Goal: Find specific page/section: Find specific page/section

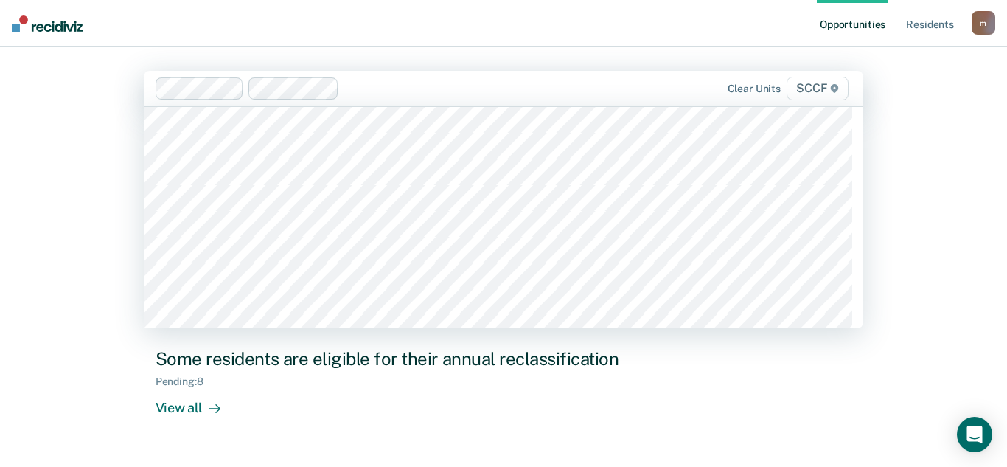
scroll to position [147, 0]
click at [810, 94] on span "SCCF" at bounding box center [818, 89] width 62 height 24
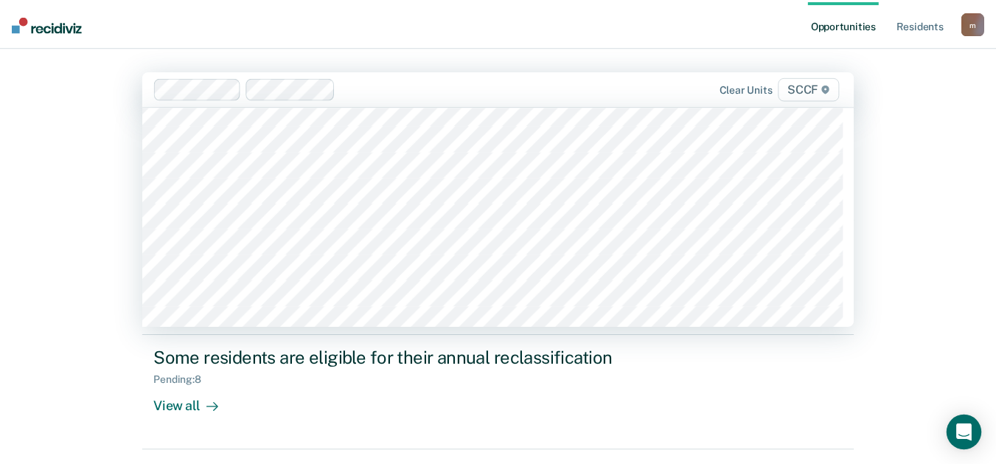
scroll to position [7153, 0]
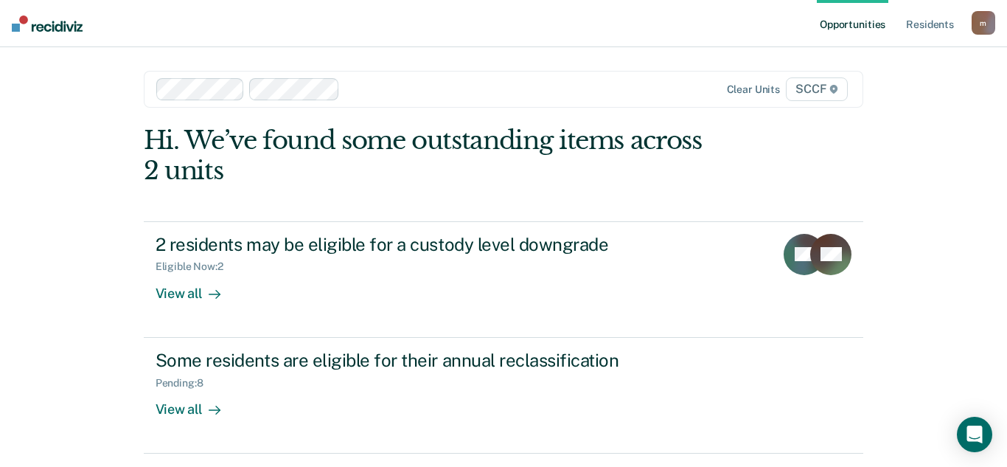
click at [619, 88] on div at bounding box center [494, 88] width 296 height 17
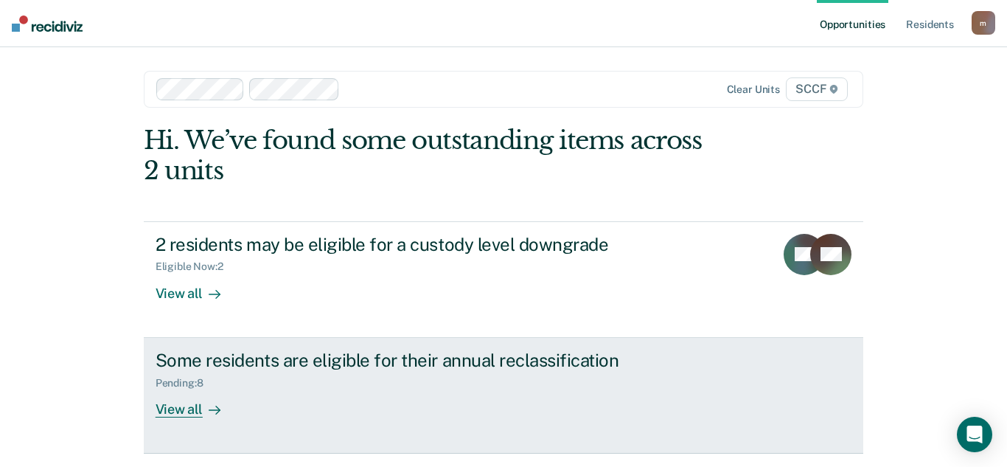
click at [181, 409] on div "View all" at bounding box center [197, 403] width 83 height 29
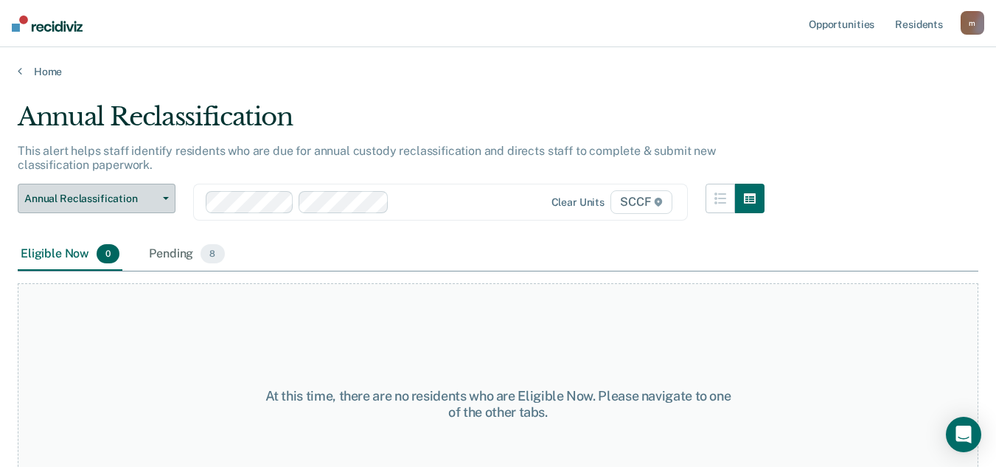
click at [168, 198] on icon "button" at bounding box center [166, 198] width 6 height 3
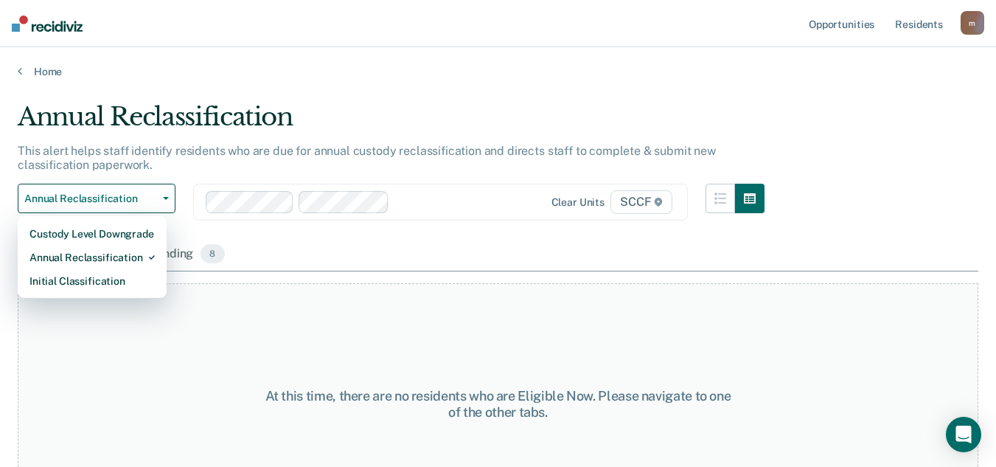
click at [314, 247] on div "Eligible Now 0 Pending 8" at bounding box center [498, 254] width 961 height 33
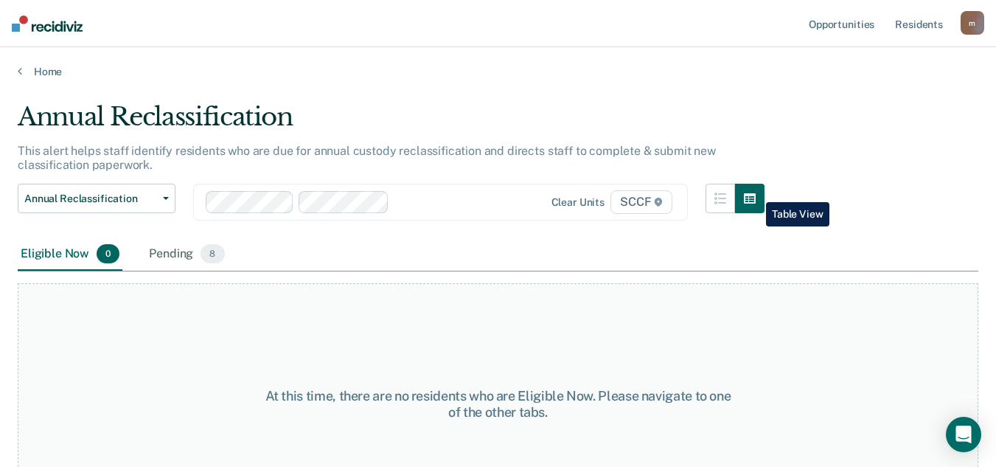
click at [755, 191] on button "button" at bounding box center [749, 198] width 29 height 29
click at [724, 205] on button "button" at bounding box center [720, 198] width 29 height 29
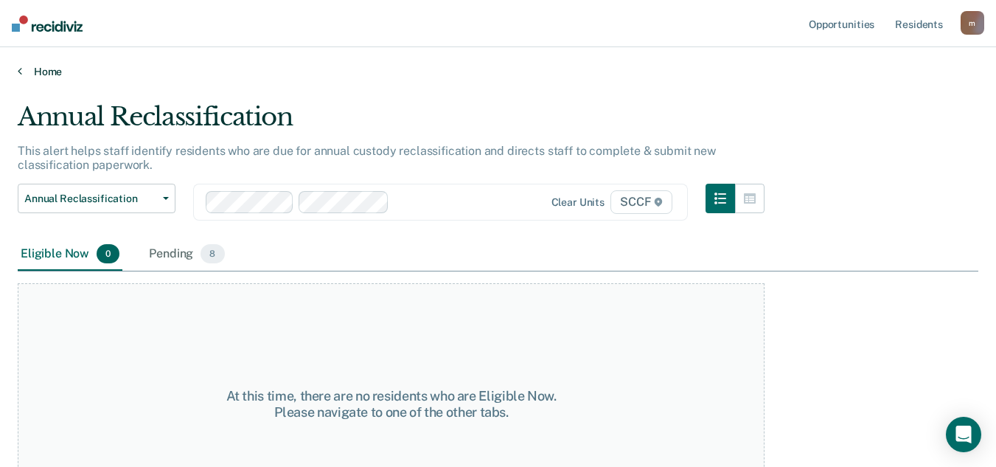
click at [46, 71] on link "Home" at bounding box center [498, 71] width 961 height 13
